Goal: Task Accomplishment & Management: Complete application form

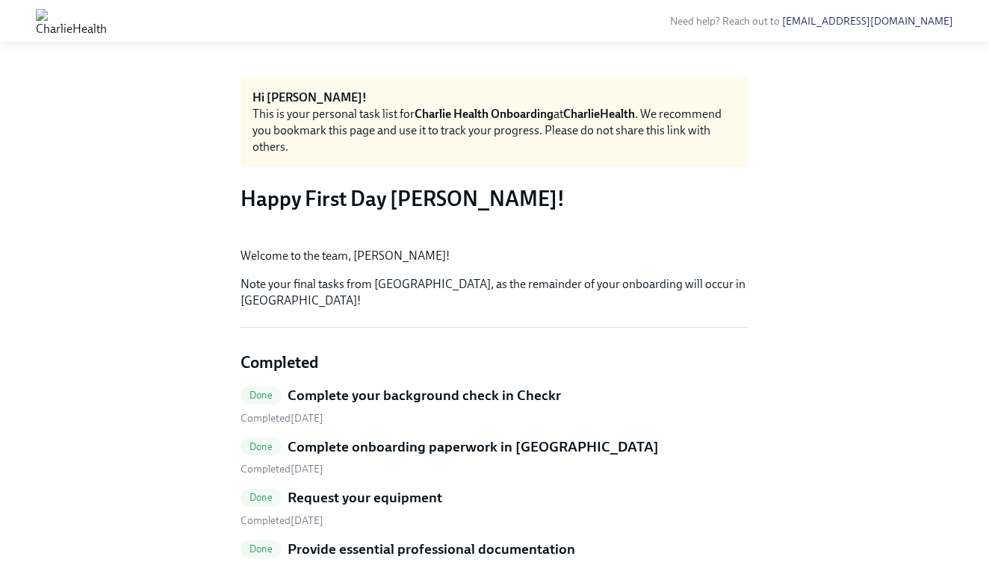
scroll to position [214, 0]
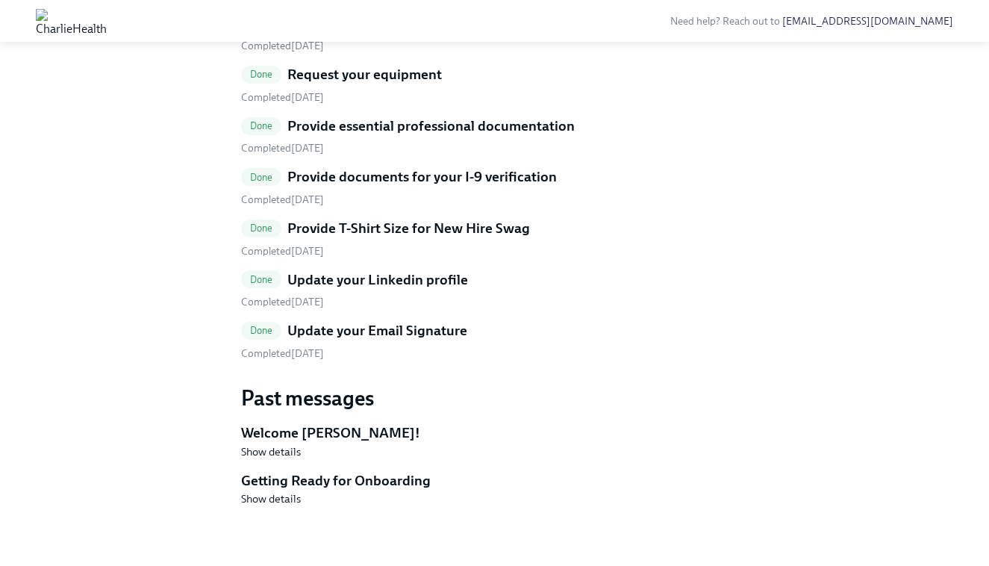
scroll to position [595, 0]
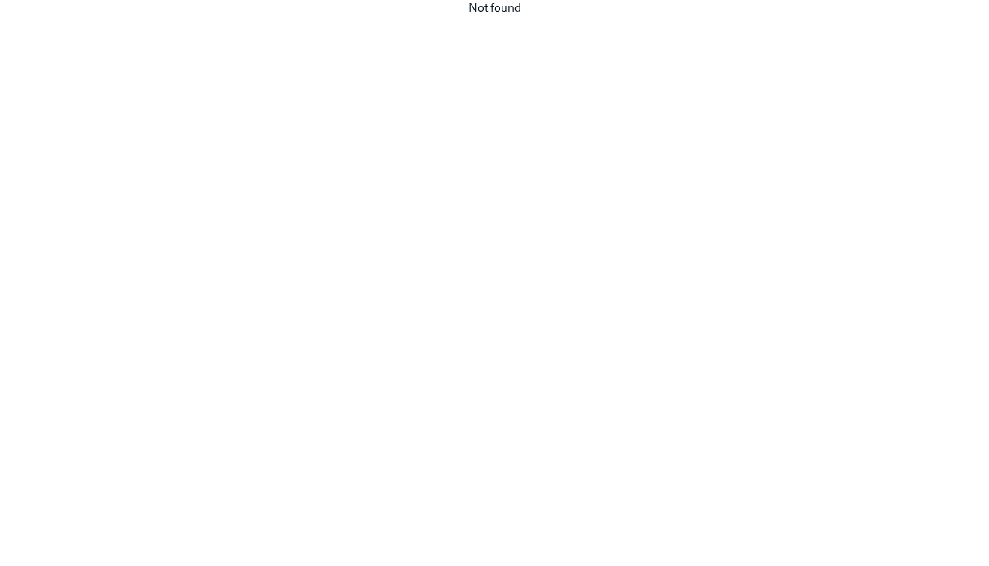
click at [742, 206] on div "Not found" at bounding box center [494, 283] width 989 height 566
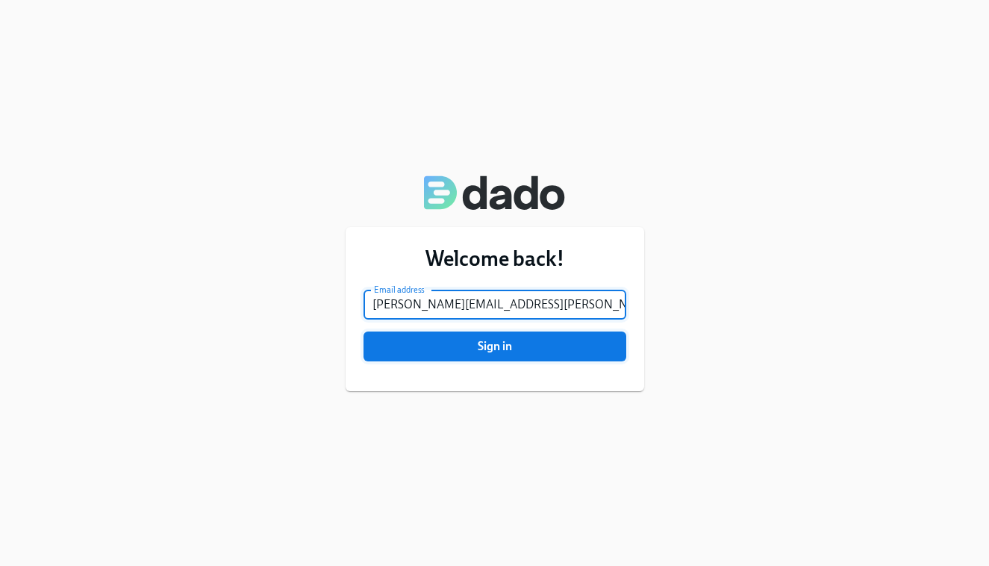
type input "[PERSON_NAME][EMAIL_ADDRESS][PERSON_NAME][DOMAIN_NAME]"
click at [496, 354] on button "Sign in" at bounding box center [495, 347] width 263 height 30
click at [494, 347] on button "Sign in" at bounding box center [495, 347] width 263 height 30
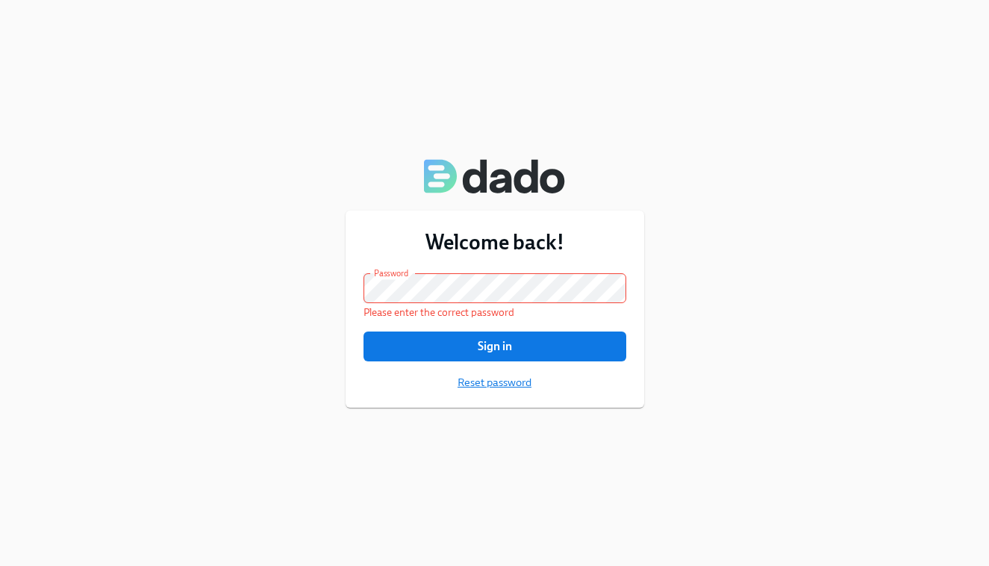
click at [496, 385] on span "Reset password" at bounding box center [495, 382] width 74 height 15
click at [506, 348] on span "Sign in" at bounding box center [495, 346] width 242 height 15
click at [510, 382] on span "Reset password" at bounding box center [495, 382] width 74 height 15
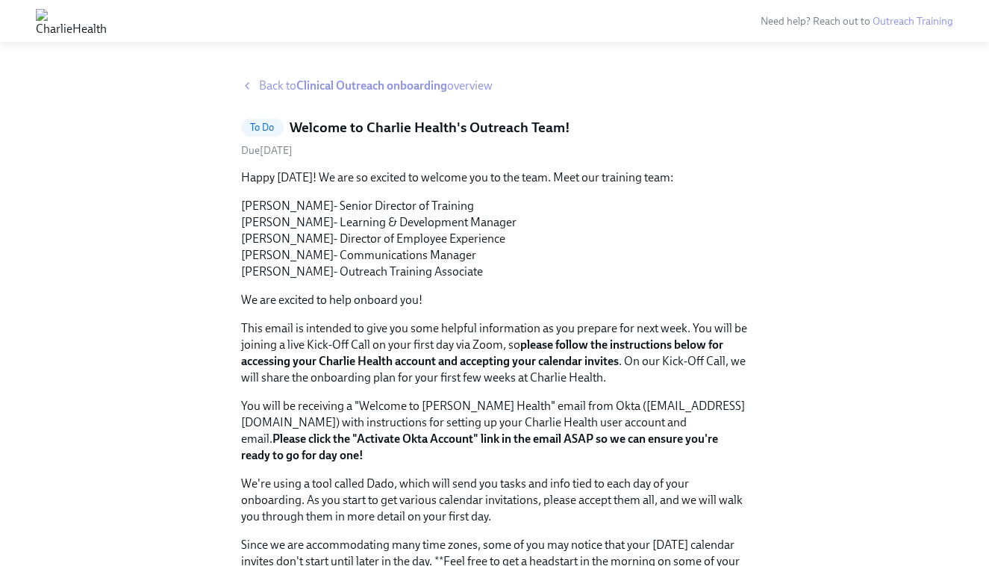
click at [250, 87] on icon at bounding box center [247, 86] width 12 height 12
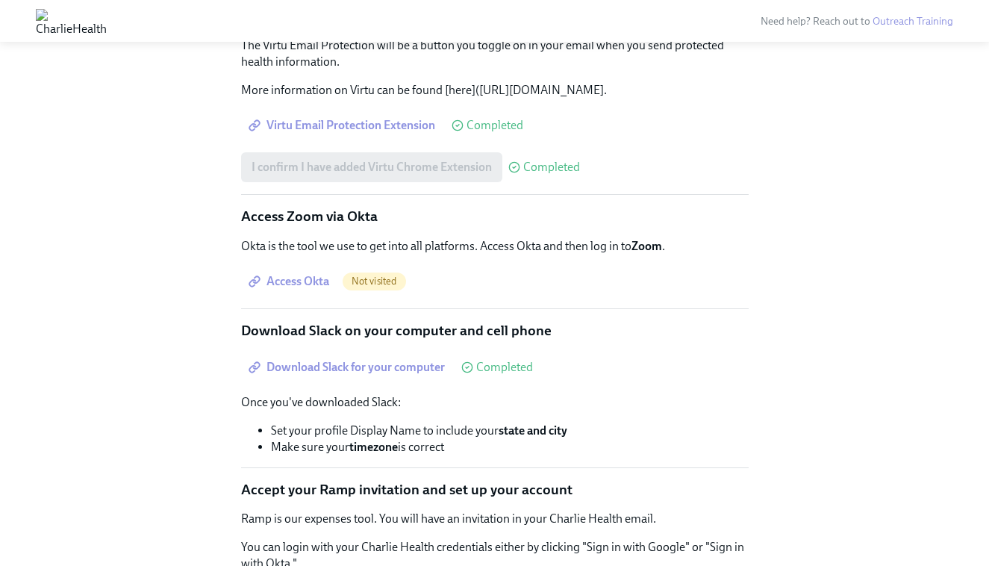
scroll to position [1744, 0]
click at [461, 211] on div "There are a few essential tools that you should take the time to set up [DATE].…" at bounding box center [495, 296] width 508 height 933
click at [485, 237] on p "Okta is the tool we use to get into all platforms. Access Okta and then log in …" at bounding box center [495, 245] width 508 height 16
click at [347, 205] on p "Access Zoom via Okta" at bounding box center [495, 214] width 508 height 19
click at [290, 205] on p "Access Zoom via Okta" at bounding box center [495, 214] width 508 height 19
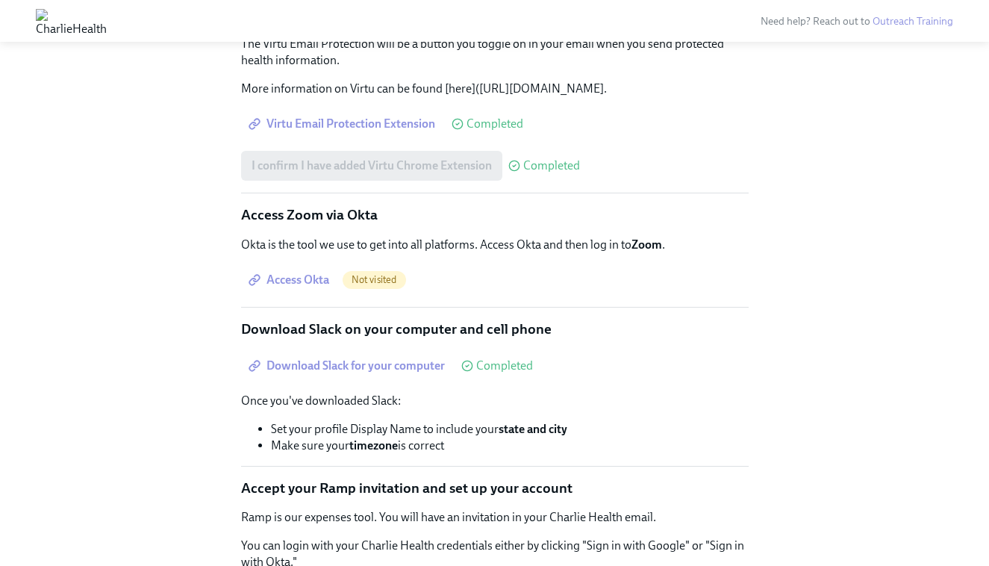
click at [279, 237] on div "There are a few essential tools that you should take the time to set up [DATE].…" at bounding box center [495, 296] width 508 height 933
click at [375, 274] on span "Not visited" at bounding box center [374, 279] width 63 height 11
click at [638, 237] on strong "Zoom" at bounding box center [647, 244] width 31 height 14
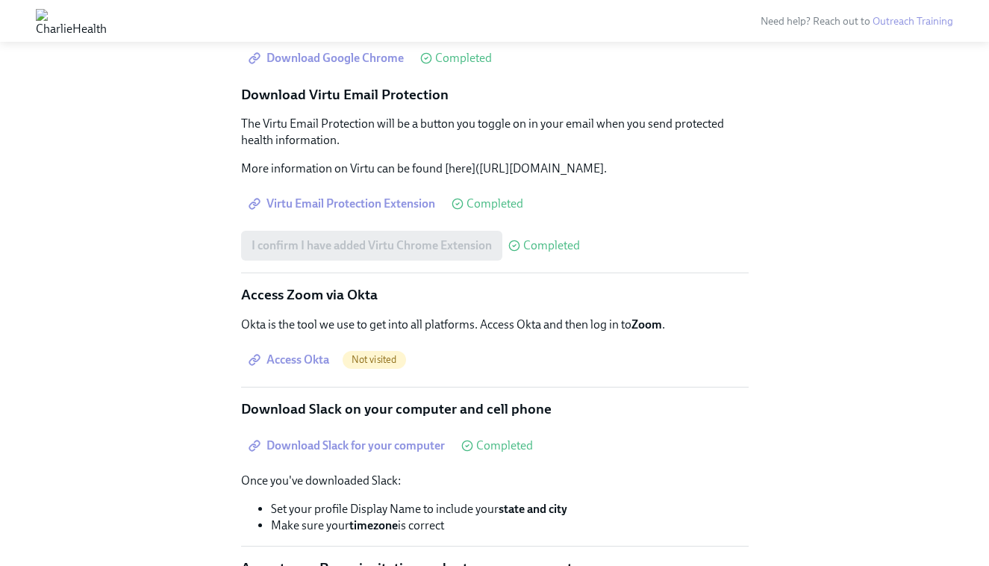
scroll to position [1647, 0]
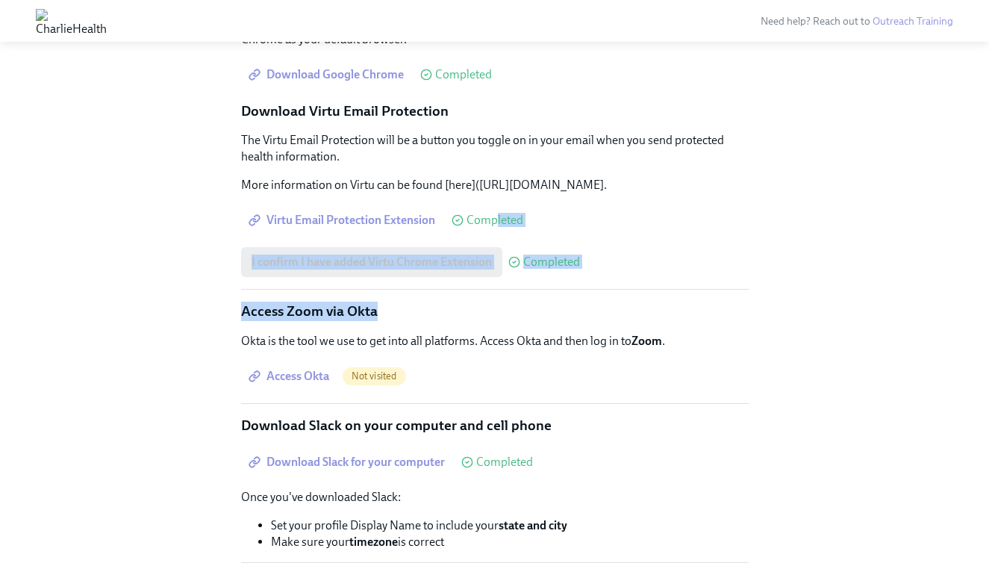
drag, startPoint x: 496, startPoint y: 201, endPoint x: 572, endPoint y: 325, distance: 145.5
click at [570, 320] on div "There are a few essential tools that you should take the time to set up [DATE].…" at bounding box center [495, 393] width 508 height 933
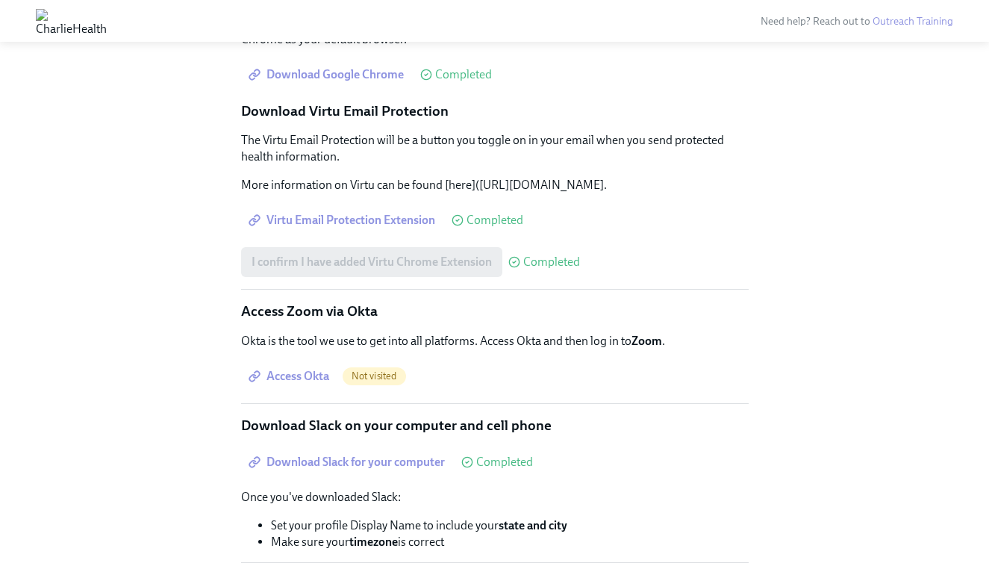
click at [566, 361] on div "Access Okta Not visited" at bounding box center [495, 376] width 508 height 30
click at [319, 369] on span "Access Okta" at bounding box center [291, 376] width 78 height 15
click at [374, 370] on span "Not visited" at bounding box center [374, 375] width 63 height 11
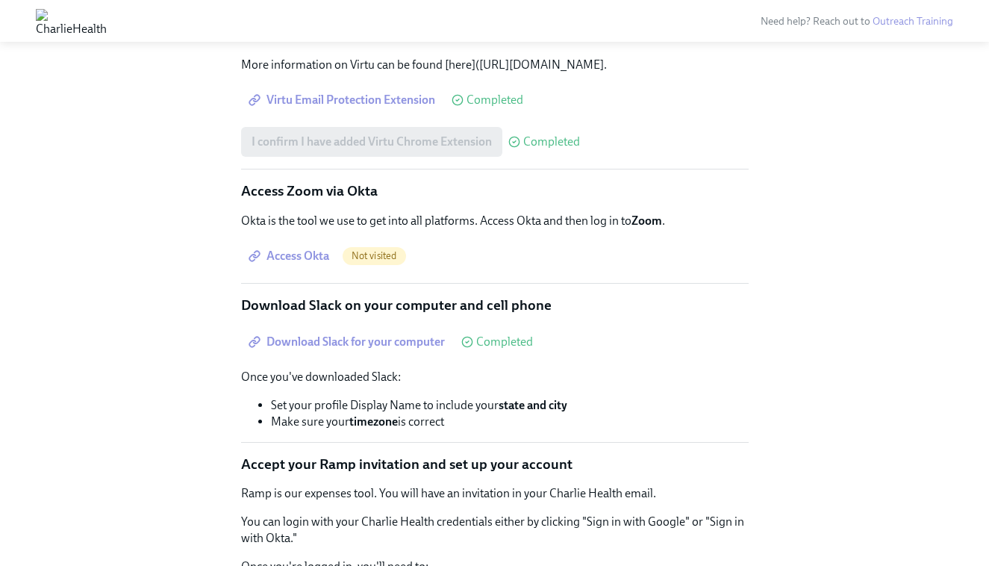
scroll to position [1768, 0]
click at [603, 212] on p "Okta is the tool we use to get into all platforms. Access Okta and then log in …" at bounding box center [495, 220] width 508 height 16
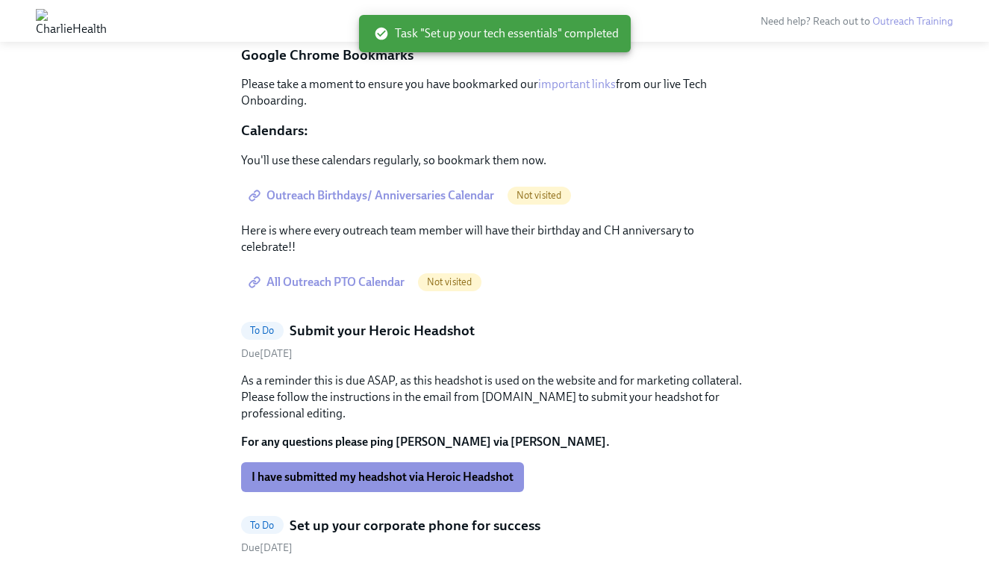
click at [650, 321] on div "To Do Submit your Heroic Headshot" at bounding box center [495, 330] width 508 height 19
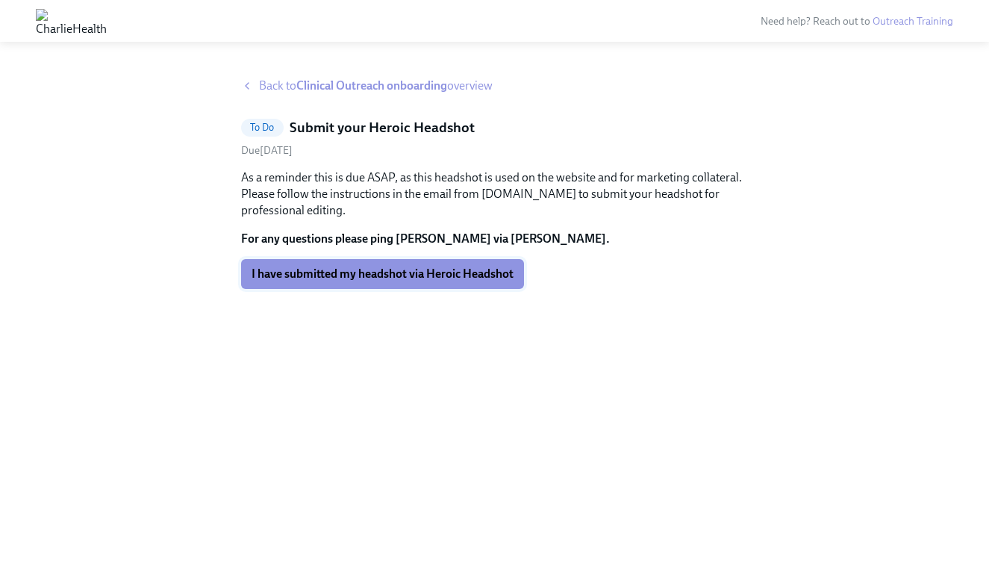
click at [391, 273] on span "I have submitted my headshot via Heroic Headshot" at bounding box center [383, 274] width 262 height 15
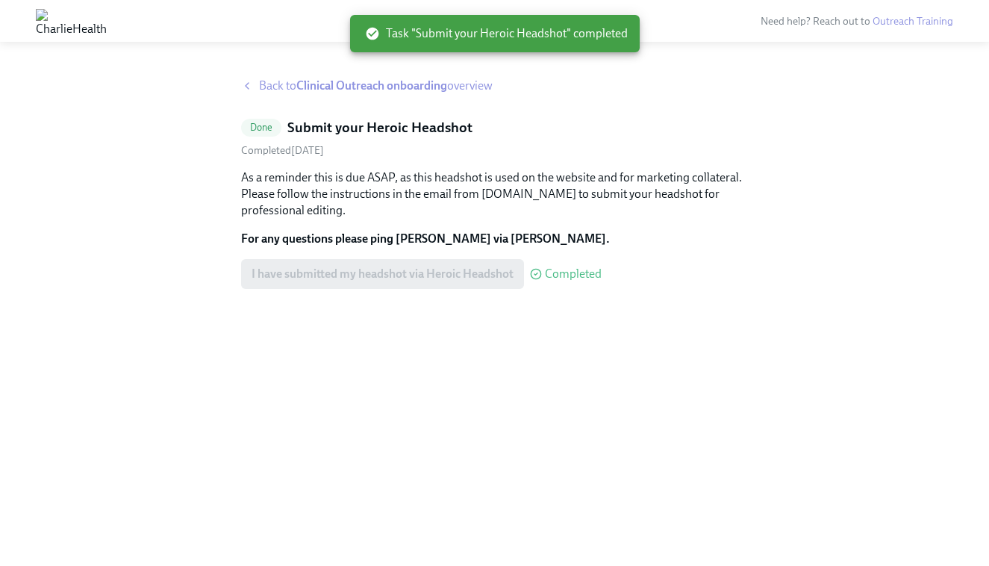
click at [246, 86] on icon at bounding box center [247, 86] width 12 height 12
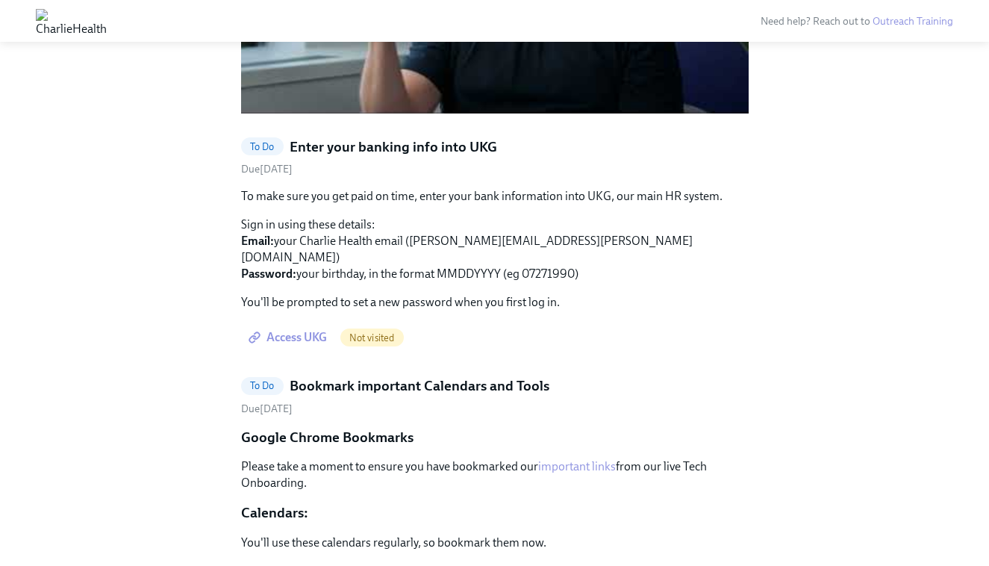
scroll to position [1386, 0]
click at [300, 330] on span "Access UKG" at bounding box center [289, 337] width 75 height 15
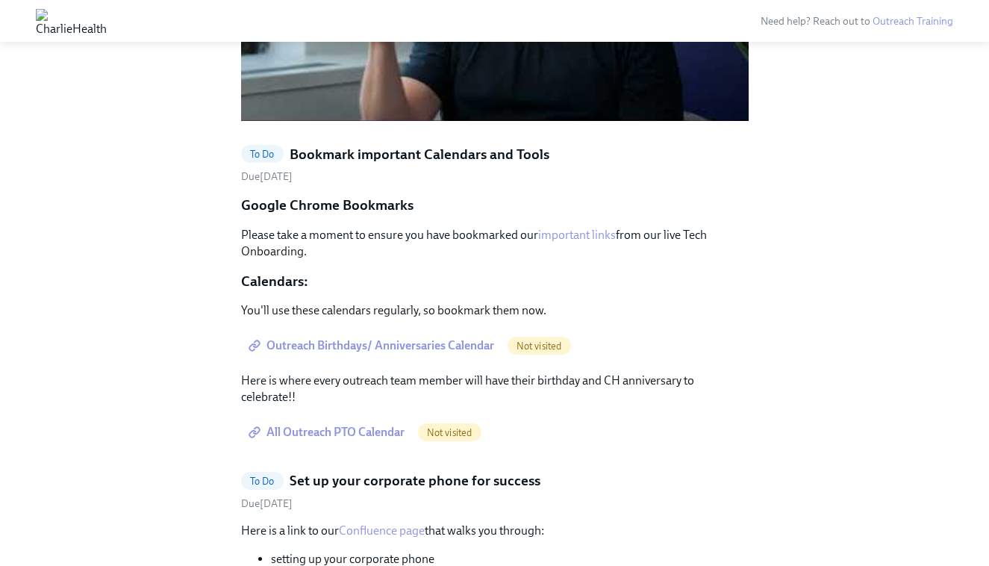
scroll to position [1377, 0]
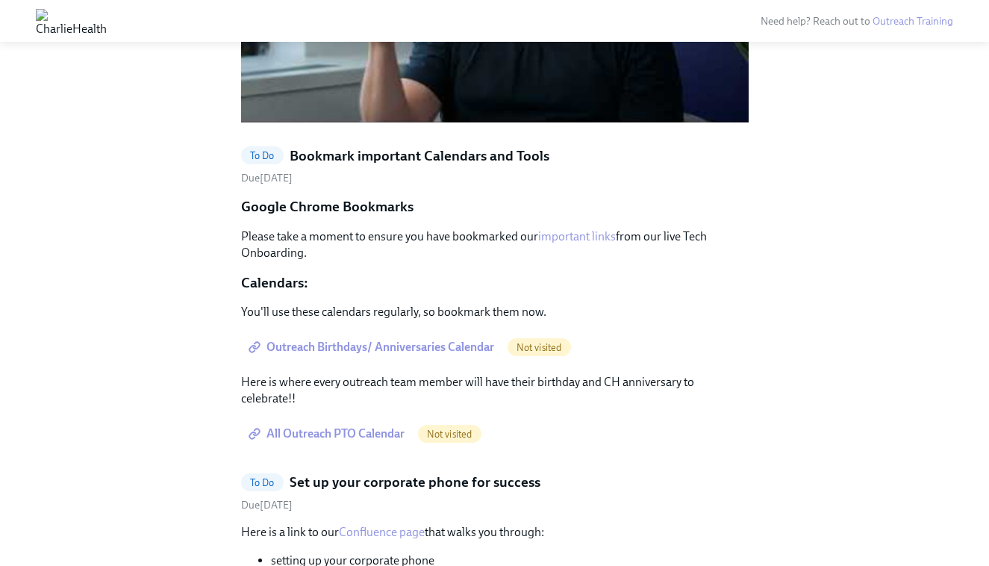
click at [468, 340] on span "Outreach Birthdays/ Anniversaries Calendar" at bounding box center [373, 347] width 243 height 15
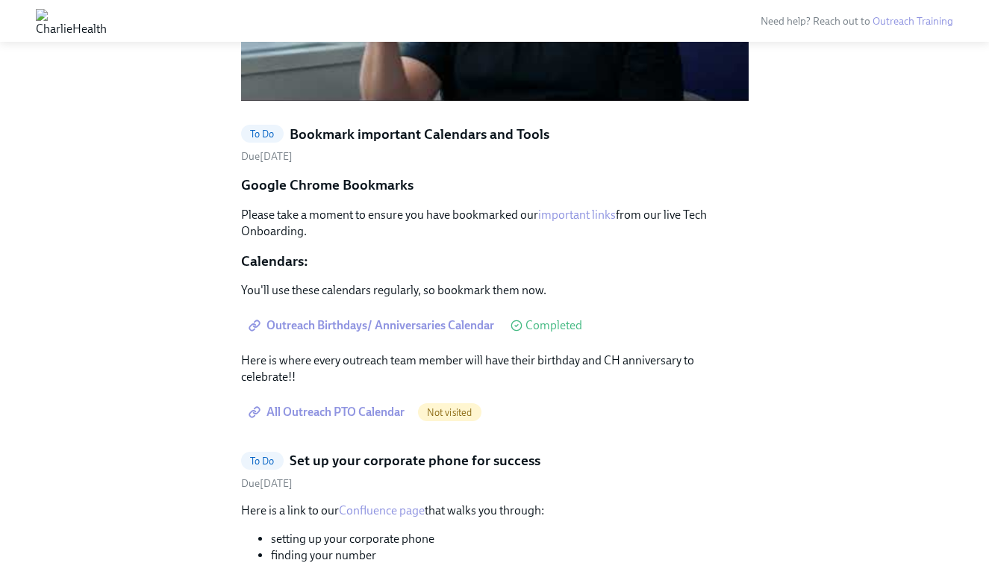
scroll to position [1399, 0]
click at [374, 405] on span "All Outreach PTO Calendar" at bounding box center [328, 412] width 153 height 15
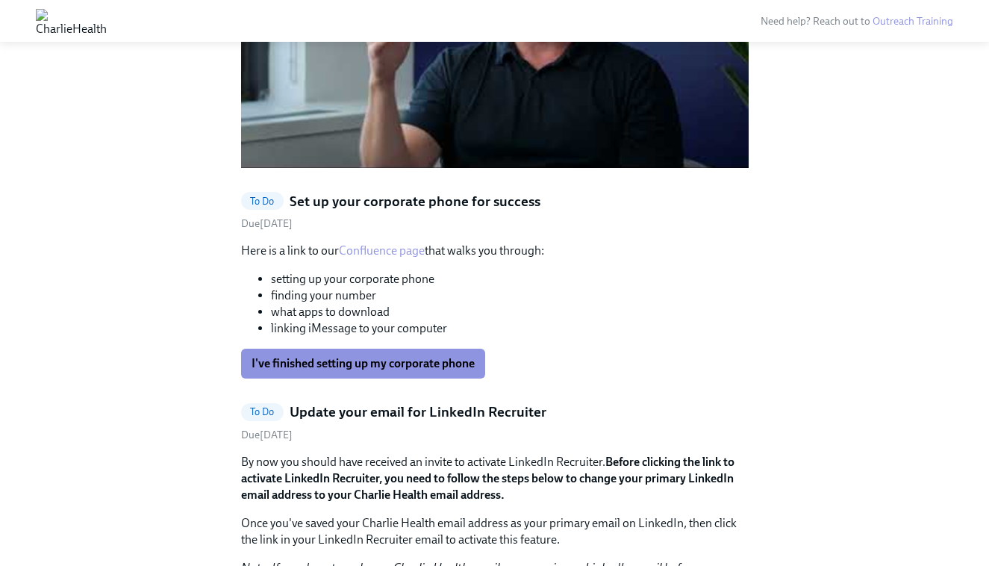
scroll to position [1331, 0]
click at [411, 244] on link "Confluence page" at bounding box center [382, 251] width 86 height 14
click at [437, 357] on span "I've finished setting up my corporate phone" at bounding box center [363, 364] width 223 height 15
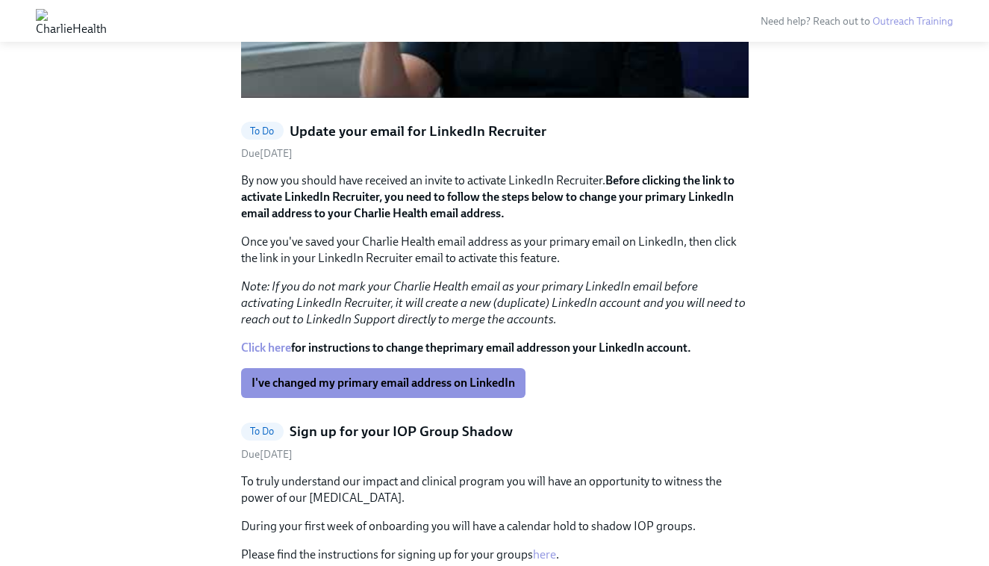
scroll to position [1402, 0]
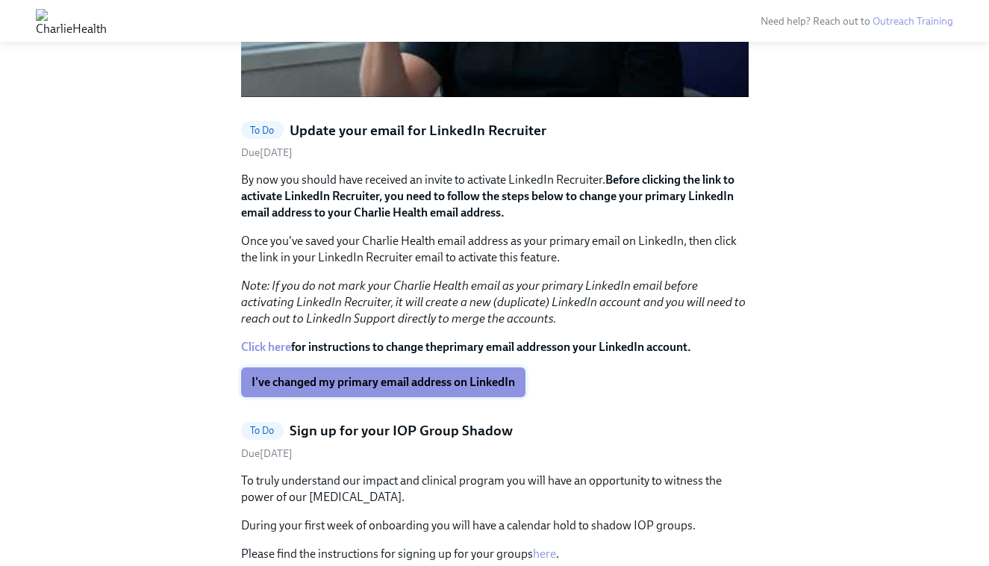
click at [463, 375] on span "I've changed my primary email address on LinkedIn" at bounding box center [384, 382] width 264 height 15
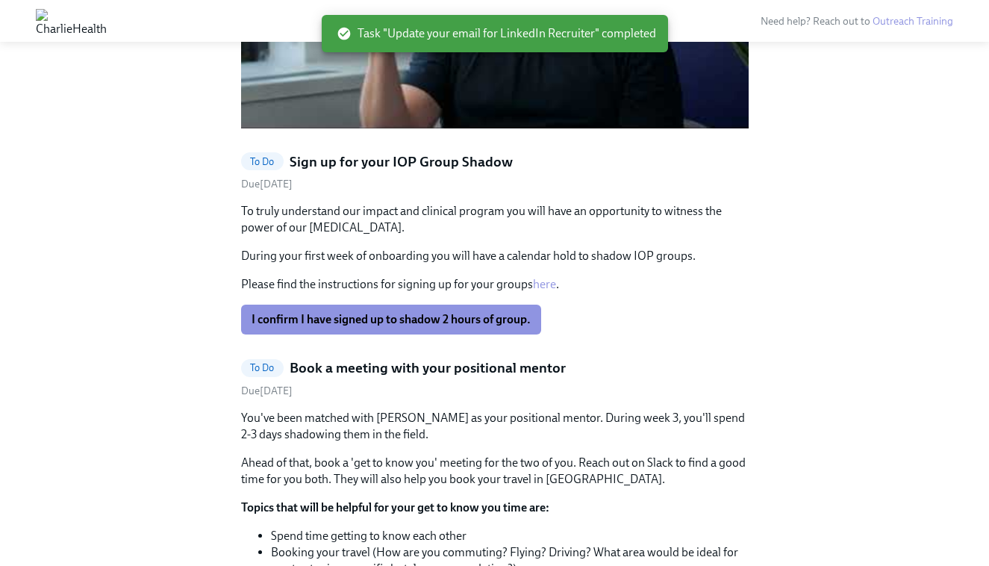
scroll to position [1370, 0]
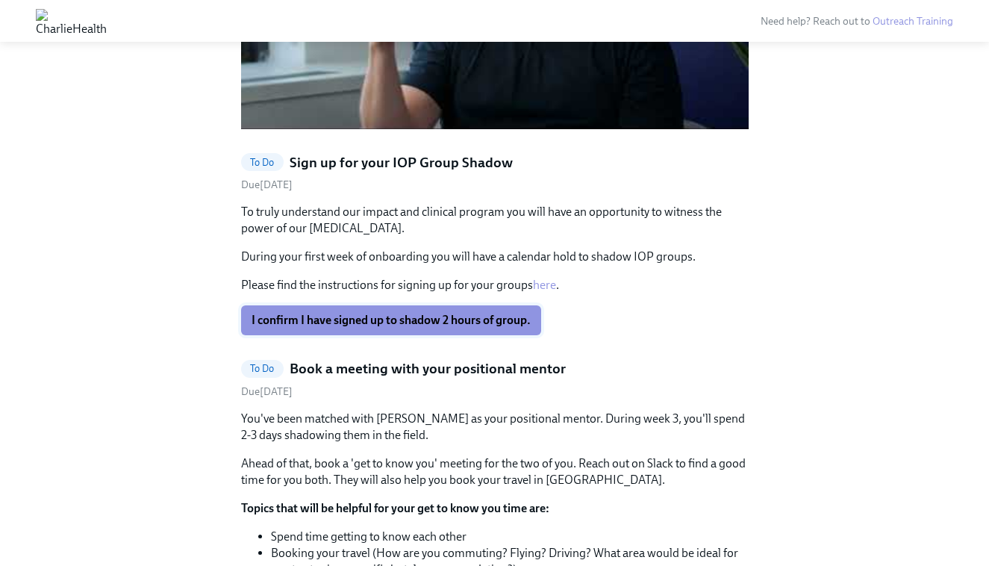
click at [453, 305] on button "I confirm I have signed up to shadow 2 hours of group." at bounding box center [391, 320] width 300 height 30
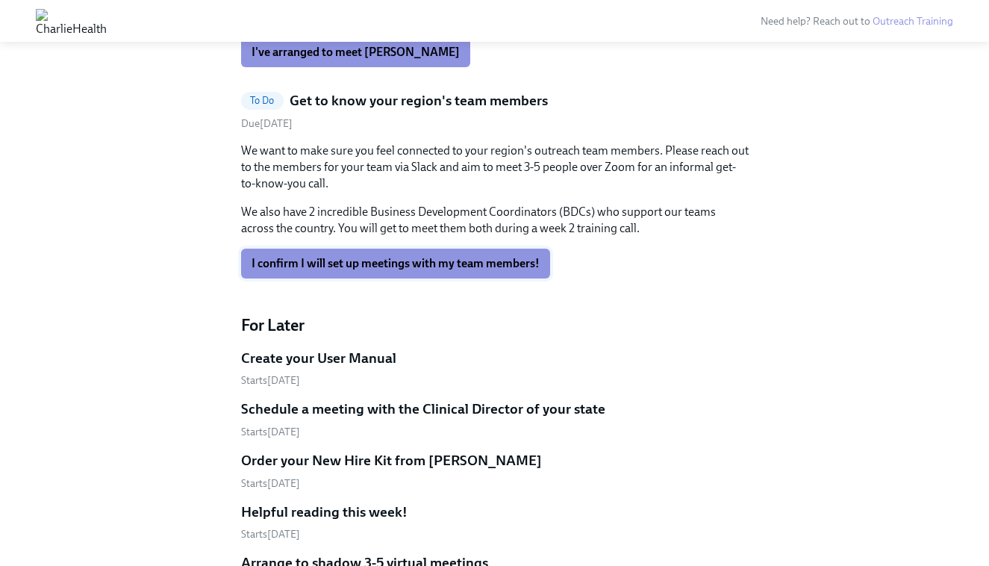
scroll to position [1853, 0]
